Goal: Information Seeking & Learning: Learn about a topic

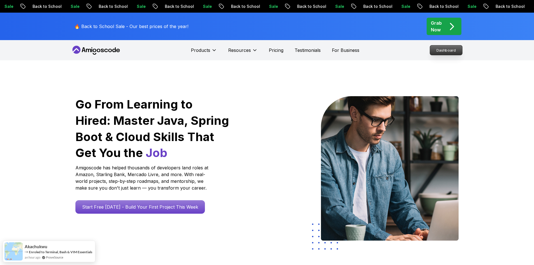
click at [437, 51] on p "Dashboard" at bounding box center [446, 50] width 32 height 10
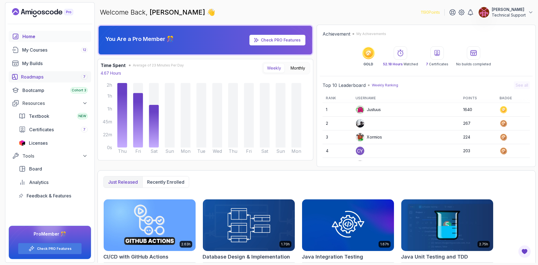
click at [47, 76] on div "Roadmaps 7" at bounding box center [54, 76] width 67 height 7
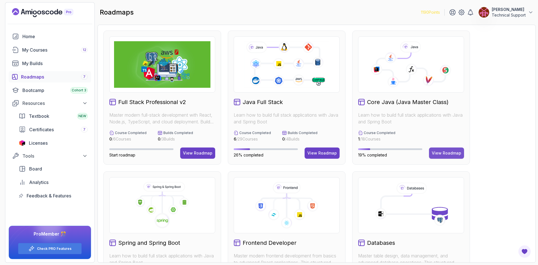
click at [446, 153] on div "View Roadmap" at bounding box center [446, 153] width 29 height 6
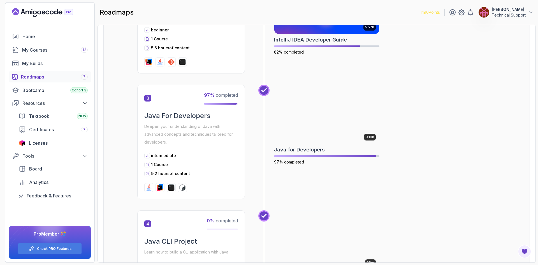
scroll to position [280, 0]
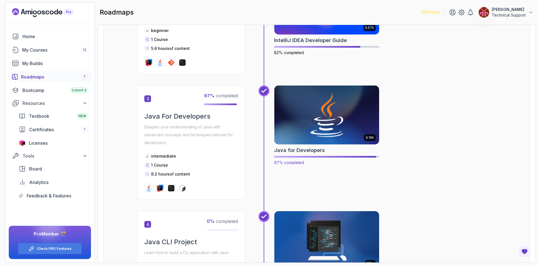
click at [327, 134] on img at bounding box center [327, 115] width 110 height 62
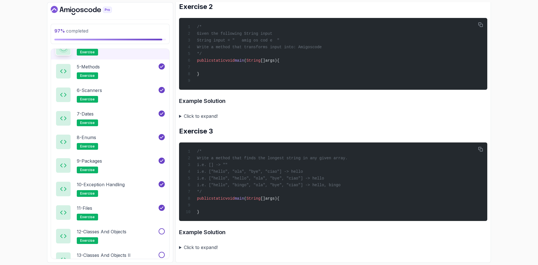
scroll to position [442, 0]
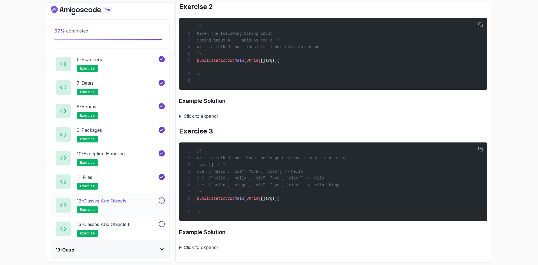
click at [141, 203] on div "12 - Classes and Objects exercise" at bounding box center [107, 205] width 102 height 16
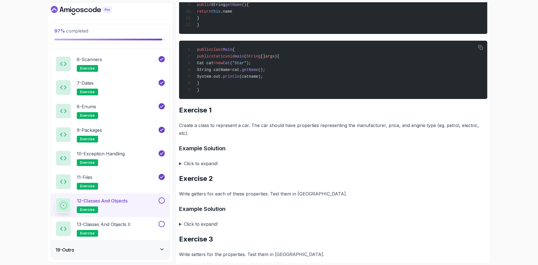
scroll to position [245, 0]
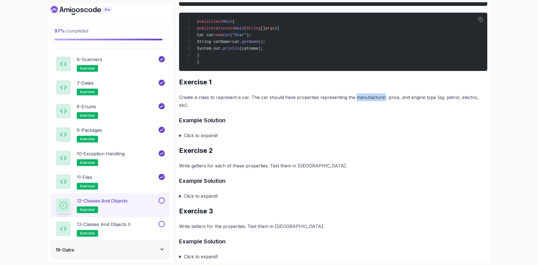
drag, startPoint x: 354, startPoint y: 103, endPoint x: 382, endPoint y: 102, distance: 27.5
click at [382, 102] on p "Create a class to represent a car. The car should have properties representing …" at bounding box center [333, 101] width 308 height 16
copy p "manufacturer"
click at [211, 135] on summary "Click to expand!" at bounding box center [333, 135] width 308 height 8
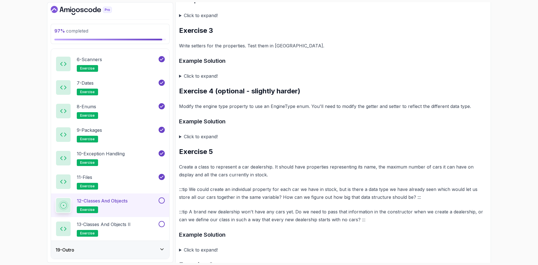
scroll to position [694, 0]
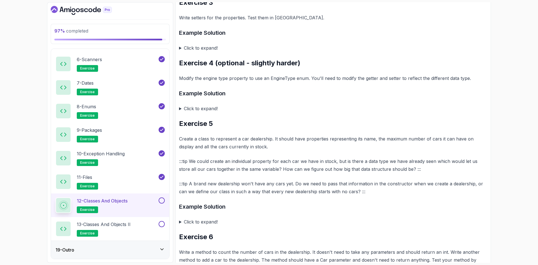
click at [196, 112] on summary "Click to expand!" at bounding box center [333, 109] width 308 height 8
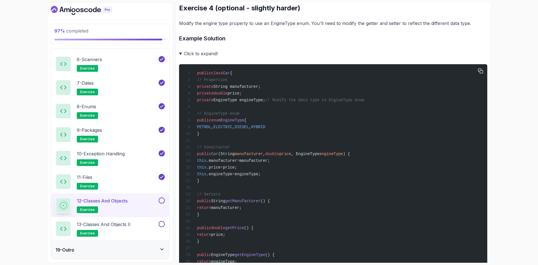
scroll to position [750, 0]
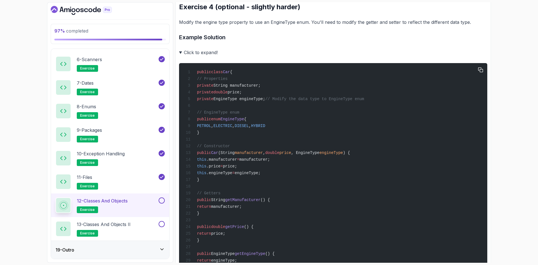
drag, startPoint x: 284, startPoint y: 135, endPoint x: 215, endPoint y: 135, distance: 69.2
copy span "PETROL , ELECTRIC , DIESEL , HYBRID"
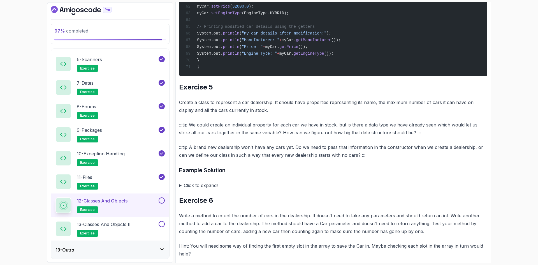
scroll to position [1226, 0]
click at [256, 114] on p "Create a class to represent a car dealership. It should have properties represe…" at bounding box center [333, 106] width 308 height 16
click at [209, 189] on summary "Click to expand!" at bounding box center [333, 185] width 308 height 8
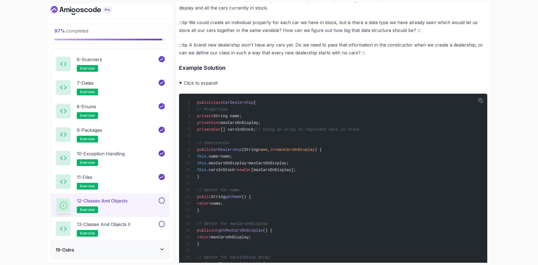
scroll to position [1311, 0]
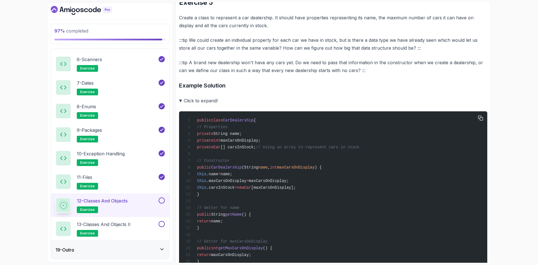
drag, startPoint x: 263, startPoint y: 175, endPoint x: 205, endPoint y: 162, distance: 59.4
copy code "private String name; private int maxCarsOnDisplay; private Car [] carsInStock;"
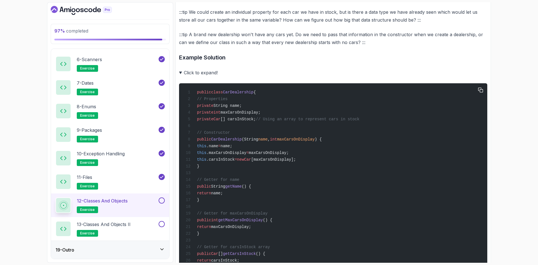
drag, startPoint x: 210, startPoint y: 196, endPoint x: 205, endPoint y: 170, distance: 26.6
copy code "public CarDealership (String name , int maxCarsOnDisplay ) { this .name = name;…"
click at [235, 162] on span ".carsInStock" at bounding box center [221, 159] width 28 height 4
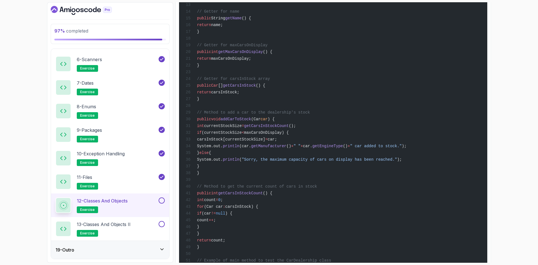
scroll to position [1479, 0]
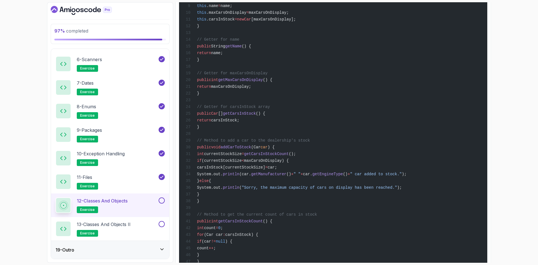
click at [251, 149] on span "addCarToStock" at bounding box center [236, 147] width 31 height 4
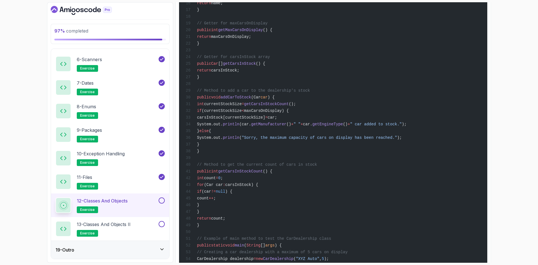
scroll to position [1535, 0]
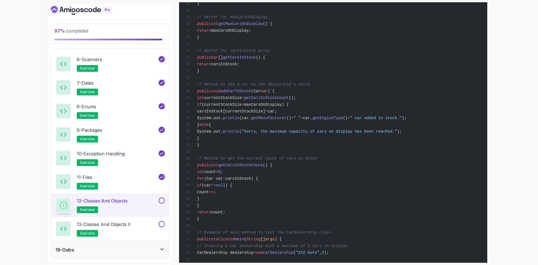
drag, startPoint x: 431, startPoint y: 154, endPoint x: 223, endPoint y: 153, distance: 208.0
click at [223, 153] on div "public class CarDealership { // Properties private String name; private int max…" at bounding box center [333, 138] width 299 height 496
copy span "System.out. println (car. getManufacturer () + " " + car. getEngineType () + " …"
drag, startPoint x: 405, startPoint y: 169, endPoint x: 222, endPoint y: 169, distance: 182.5
click at [222, 169] on div "public class CarDealership { // Properties private String name; private int max…" at bounding box center [333, 138] width 299 height 496
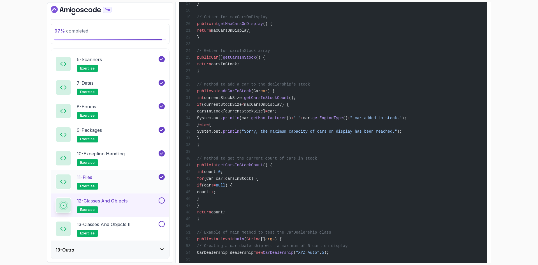
copy span "System.out. println ( "Sorry, the maximum capacity of cars on display has been …"
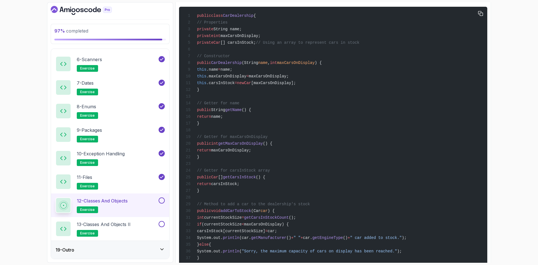
scroll to position [1315, 0]
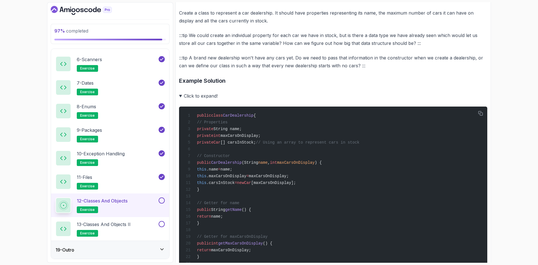
click at [200, 100] on summary "Click to expand!" at bounding box center [333, 96] width 308 height 8
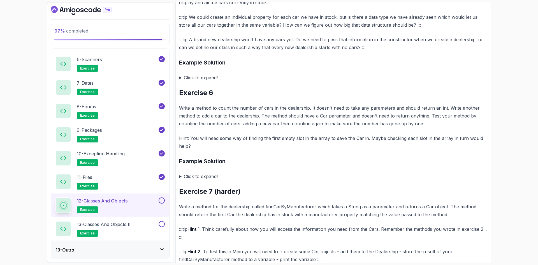
scroll to position [1343, 0]
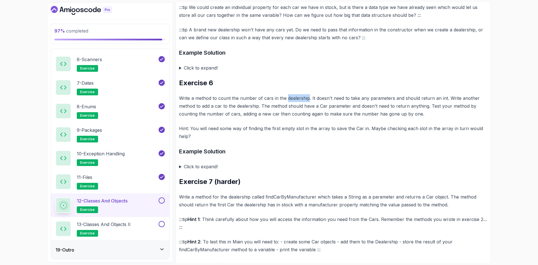
drag, startPoint x: 309, startPoint y: 126, endPoint x: 286, endPoint y: 126, distance: 22.7
click at [286, 118] on p "Write a method to count the number of cars in the dealership. It doesn't need t…" at bounding box center [333, 106] width 308 height 24
drag, startPoint x: 208, startPoint y: 193, endPoint x: 251, endPoint y: 182, distance: 44.1
click at [208, 170] on summary "Click to expand!" at bounding box center [333, 167] width 308 height 8
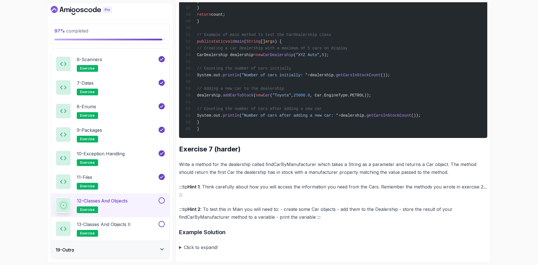
scroll to position [1876, 0]
click at [314, 164] on p "Write a method for the dealership called findCarByManufacturer which takes a St…" at bounding box center [333, 168] width 308 height 16
drag, startPoint x: 316, startPoint y: 164, endPoint x: 252, endPoint y: 164, distance: 63.9
click at [252, 164] on p "Write a method for the dealership called findCarByManufacturer which takes a St…" at bounding box center [333, 168] width 308 height 16
copy p "called findCarByManufacturer"
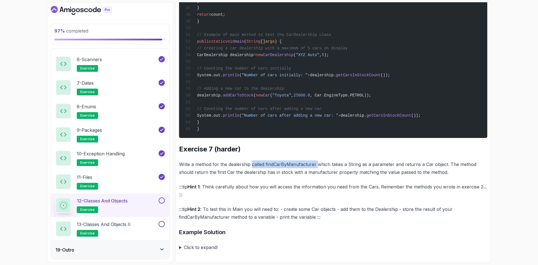
click at [299, 168] on p "Write a method for the dealership called findCarByManufacturer which takes a St…" at bounding box center [333, 168] width 308 height 16
drag, startPoint x: 315, startPoint y: 163, endPoint x: 265, endPoint y: 165, distance: 49.4
click at [265, 165] on p "Write a method for the dealership called findCarByManufacturer which takes a St…" at bounding box center [333, 168] width 308 height 16
copy p "findCarByManufacturer"
click at [202, 248] on summary "Click to expand!" at bounding box center [333, 247] width 308 height 8
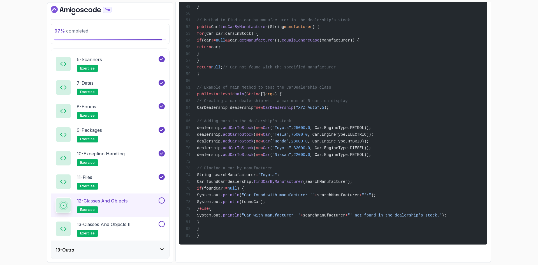
scroll to position [2482, 0]
click at [162, 200] on button at bounding box center [162, 200] width 6 height 6
click at [120, 224] on p "13 - Classes and Objects II" at bounding box center [104, 224] width 54 height 7
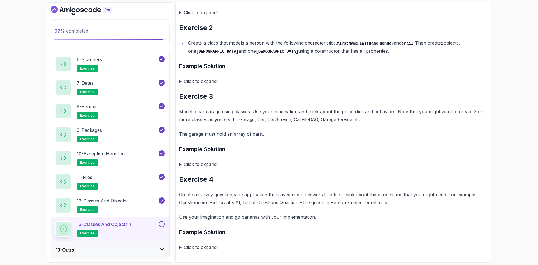
scroll to position [339, 0]
